Goal: Task Accomplishment & Management: Use online tool/utility

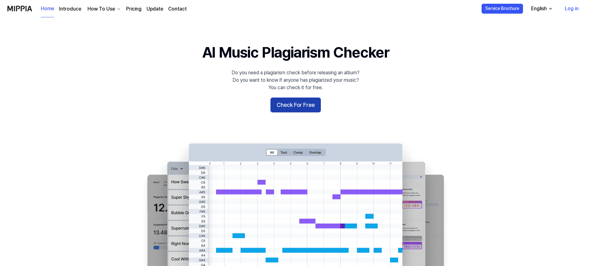
click at [303, 106] on button "Check For Free" at bounding box center [296, 104] width 50 height 15
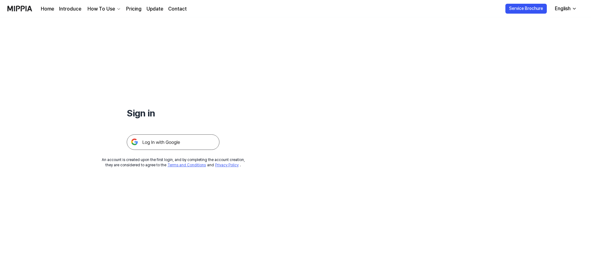
click at [157, 140] on img at bounding box center [173, 141] width 93 height 15
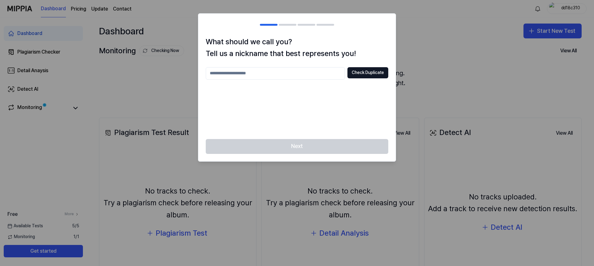
click at [285, 72] on input "text" at bounding box center [275, 73] width 139 height 12
drag, startPoint x: 285, startPoint y: 72, endPoint x: 234, endPoint y: 95, distance: 55.4
click at [234, 95] on div "Check Duplicate" at bounding box center [297, 99] width 182 height 64
click at [276, 74] on input "text" at bounding box center [275, 73] width 139 height 12
click at [364, 73] on button "Check Duplicate" at bounding box center [367, 72] width 41 height 11
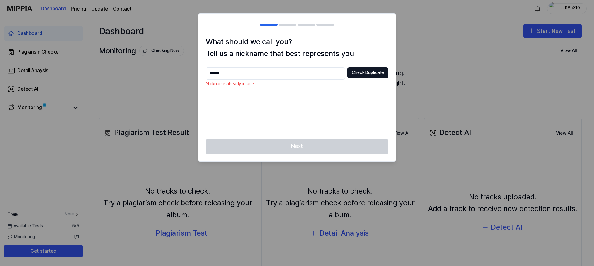
click at [254, 74] on input "******" at bounding box center [275, 73] width 139 height 12
type input "**********"
click at [358, 71] on button "Check Duplicate" at bounding box center [367, 72] width 41 height 11
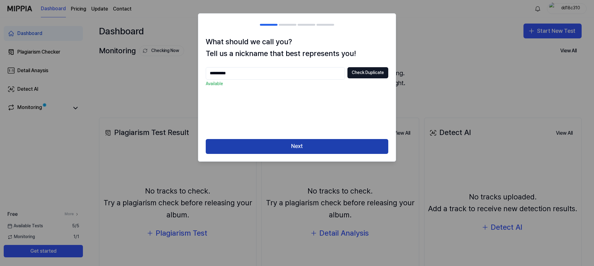
click at [306, 145] on button "Next" at bounding box center [297, 146] width 182 height 15
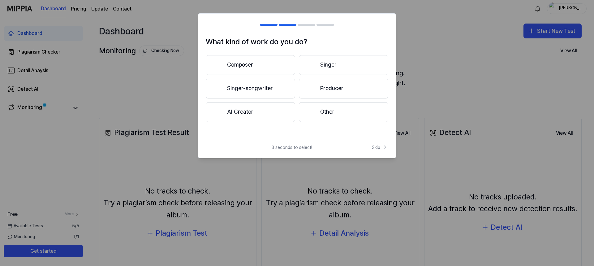
click at [327, 114] on button "Other" at bounding box center [343, 112] width 89 height 20
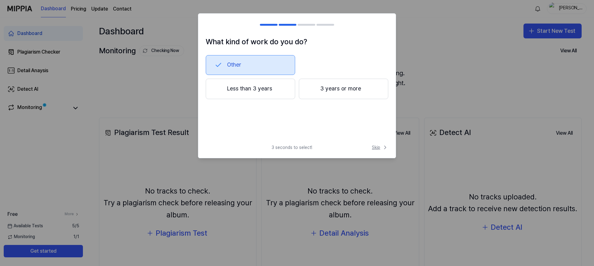
click at [380, 147] on span "Skip" at bounding box center [380, 147] width 16 height 6
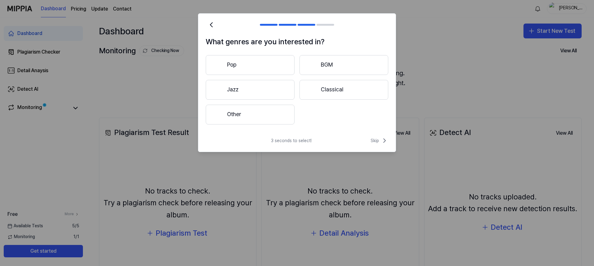
click at [262, 63] on button "Pop" at bounding box center [250, 65] width 89 height 20
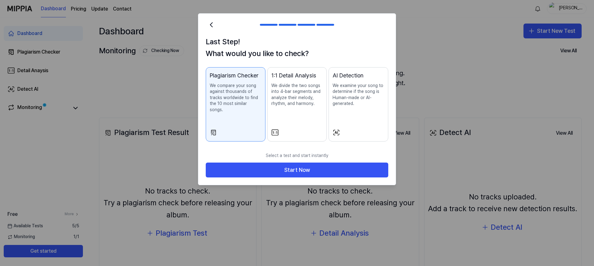
click at [237, 102] on p "We compare your song against thousands of tracks worldwide to find the 10 most …" at bounding box center [236, 98] width 52 height 30
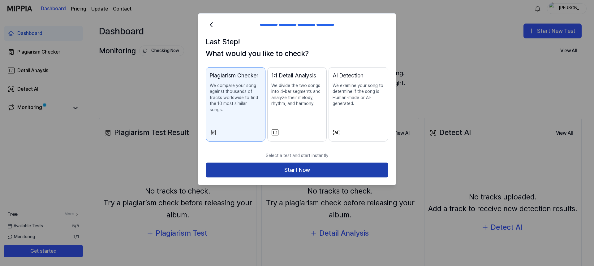
click at [304, 162] on button "Start Now" at bounding box center [297, 169] width 182 height 15
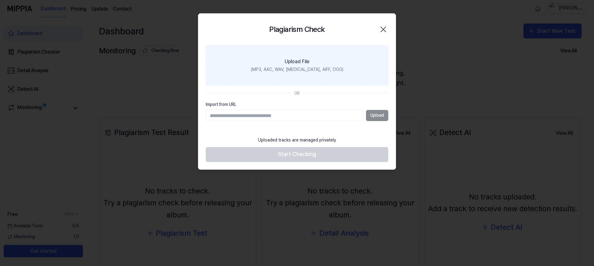
click at [302, 60] on div "Upload File" at bounding box center [297, 61] width 25 height 7
click at [0, 0] on input "Upload File (MP3, AAC, WAV, FLAC, AIFF, OGG)" at bounding box center [0, 0] width 0 height 0
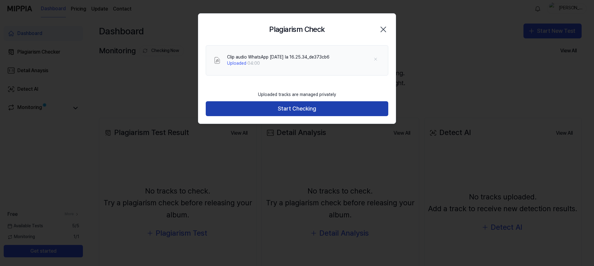
click at [290, 106] on button "Start Checking" at bounding box center [297, 108] width 182 height 15
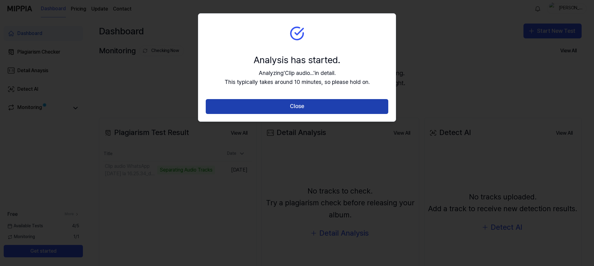
click at [297, 109] on button "Close" at bounding box center [297, 106] width 182 height 15
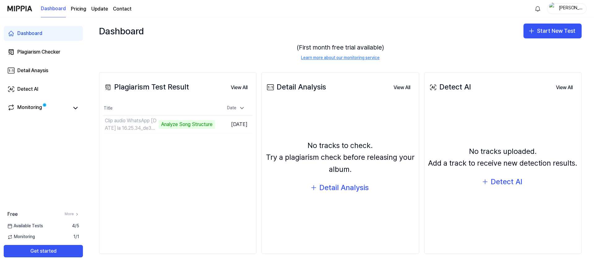
scroll to position [46, 0]
click at [147, 126] on div "Analyze Song Structure" at bounding box center [150, 124] width 56 height 9
click at [191, 125] on td "Clip audio WhatsApp 2025-09-14 la 16.25.34_de373cb6 Analyze Song Structure Go t…" at bounding box center [159, 123] width 112 height 17
click at [73, 106] on icon at bounding box center [75, 107] width 7 height 7
click at [72, 109] on icon at bounding box center [75, 107] width 7 height 7
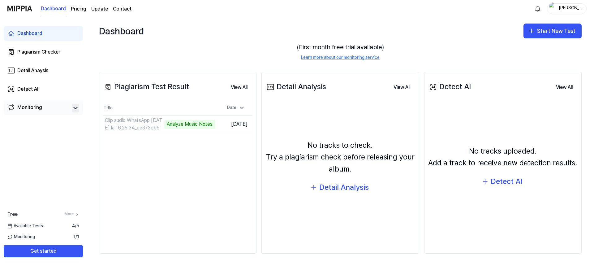
click at [19, 107] on div "Monitoring" at bounding box center [29, 108] width 25 height 9
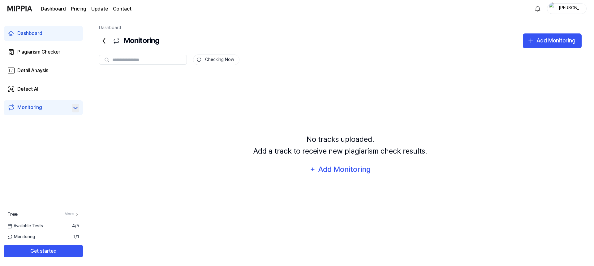
click at [157, 61] on input "text" at bounding box center [147, 60] width 71 height 6
click at [345, 169] on div "Add Monitoring" at bounding box center [345, 169] width 54 height 12
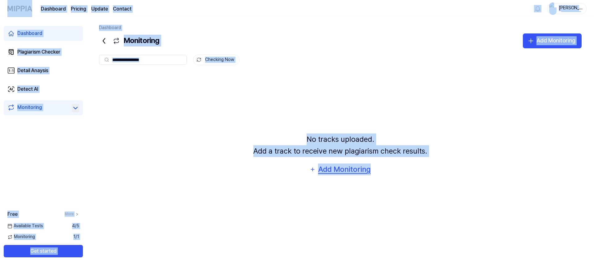
click at [338, 168] on div "Add Monitoring" at bounding box center [345, 169] width 54 height 12
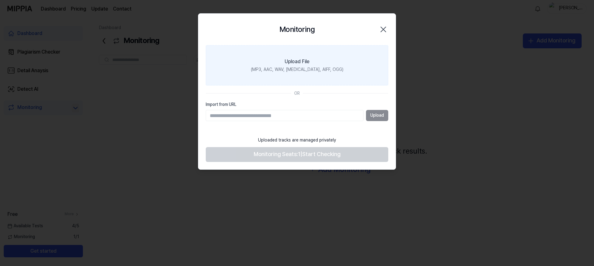
click at [293, 66] on label "Upload File (MP3, AAC, WAV, FLAC, AIFF, OGG)" at bounding box center [297, 65] width 182 height 40
click at [0, 0] on input "Upload File (MP3, AAC, WAV, FLAC, AIFF, OGG)" at bounding box center [0, 0] width 0 height 0
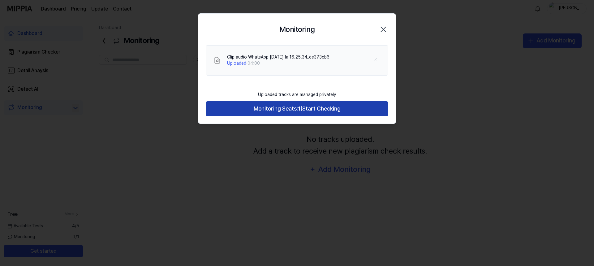
click at [290, 112] on span "Monitoring Seats:" at bounding box center [276, 108] width 44 height 9
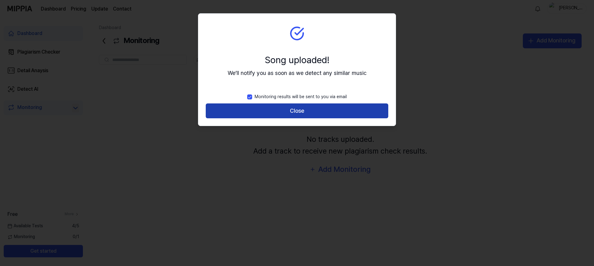
click at [288, 112] on button "Close" at bounding box center [297, 110] width 182 height 15
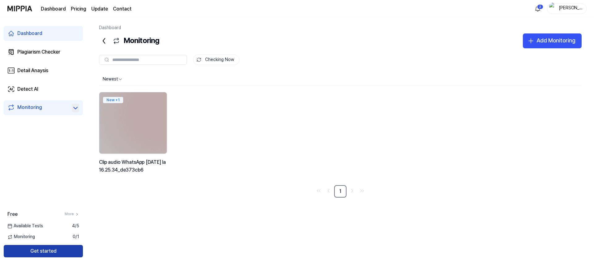
click at [58, 251] on button "Get started" at bounding box center [43, 251] width 79 height 12
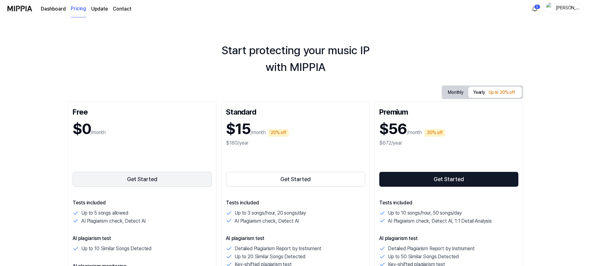
click at [143, 179] on button "Get Started" at bounding box center [142, 179] width 139 height 15
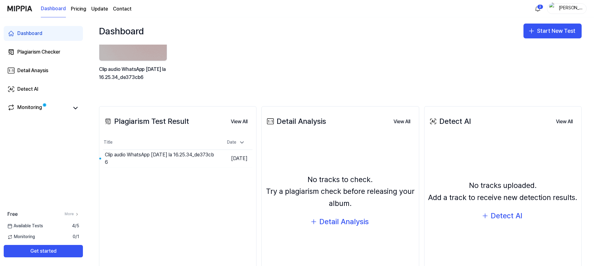
scroll to position [62, 0]
click at [498, 214] on div "Detect AI" at bounding box center [507, 215] width 32 height 12
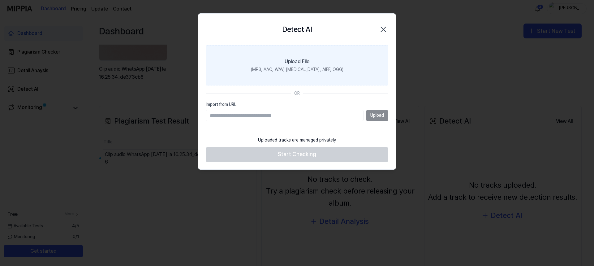
click at [287, 68] on div "(MP3, AAC, WAV, FLAC, AIFF, OGG)" at bounding box center [297, 70] width 92 height 6
click at [0, 0] on input "Upload File (MP3, AAC, WAV, FLAC, AIFF, OGG)" at bounding box center [0, 0] width 0 height 0
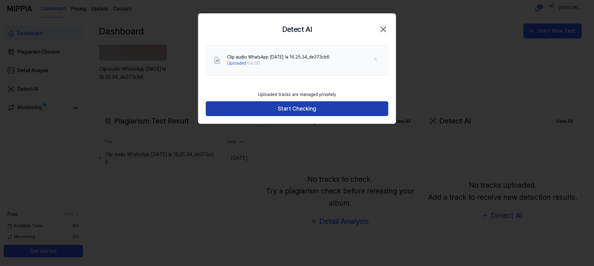
click at [294, 110] on button "Start Checking" at bounding box center [297, 108] width 182 height 15
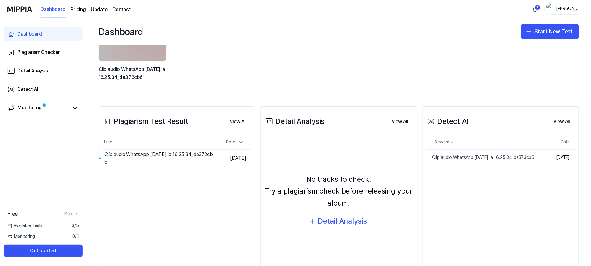
scroll to position [84, 0]
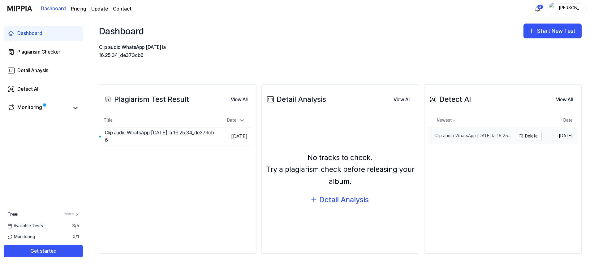
click at [454, 135] on div "Clip audio WhatsApp 2025-09-14 la 16.25.34_de373cb6" at bounding box center [470, 136] width 85 height 6
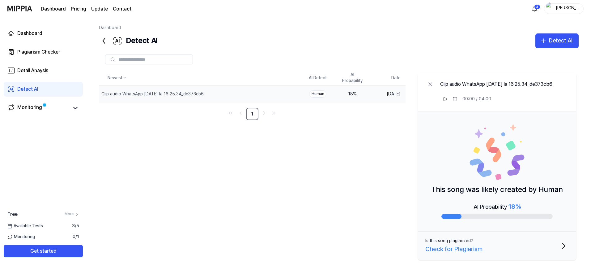
scroll to position [9, 0]
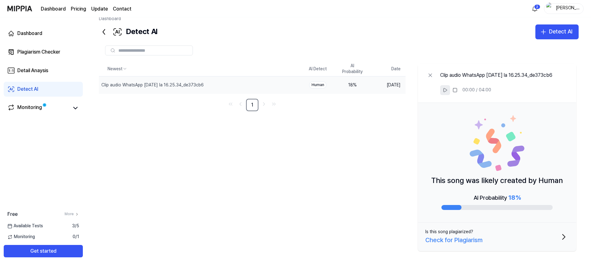
click at [444, 89] on icon at bounding box center [445, 90] width 5 height 5
click at [456, 89] on rect at bounding box center [455, 90] width 4 height 4
click at [318, 86] on div "Human" at bounding box center [317, 84] width 17 height 7
